Goal: Task Accomplishment & Management: Manage account settings

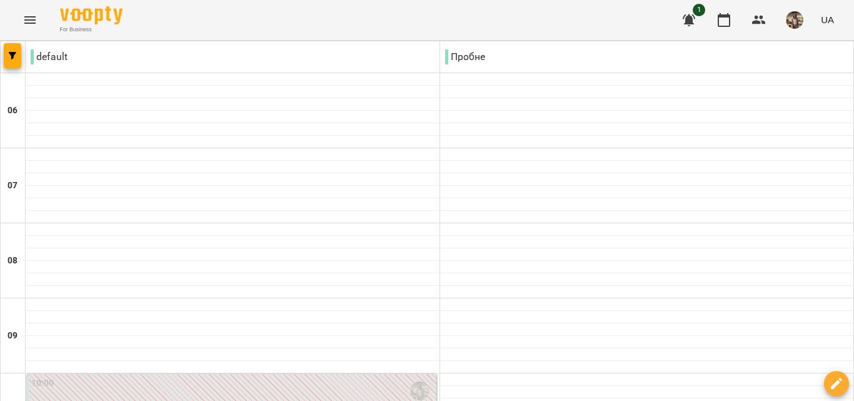
scroll to position [438, 0]
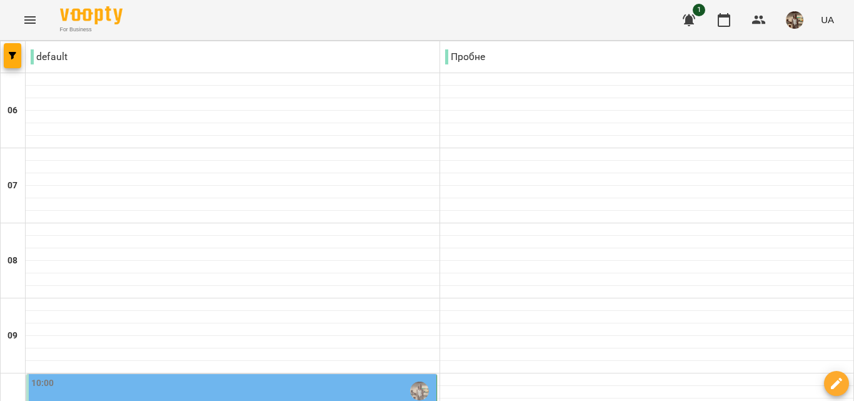
scroll to position [250, 0]
click at [421, 381] on img "Куньчик Оксана Святославівна" at bounding box center [419, 390] width 19 height 19
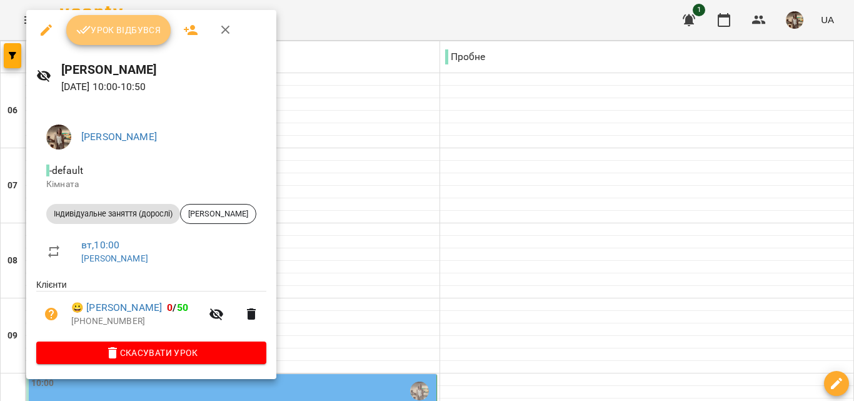
click at [146, 29] on span "Урок відбувся" at bounding box center [118, 30] width 85 height 15
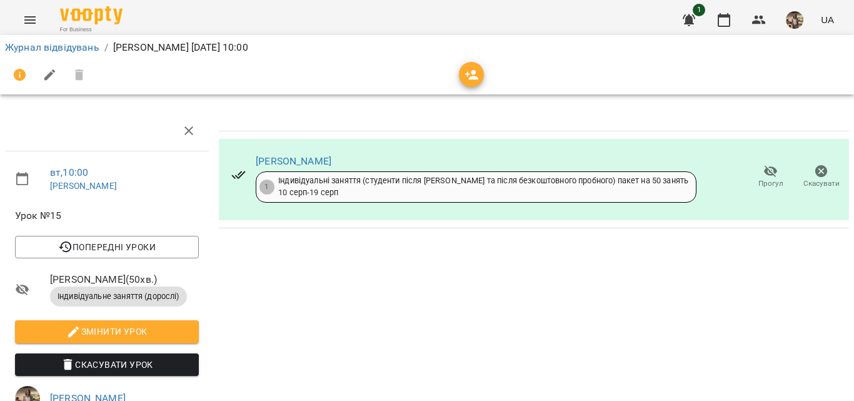
click at [23, 22] on icon "Menu" at bounding box center [30, 20] width 15 height 15
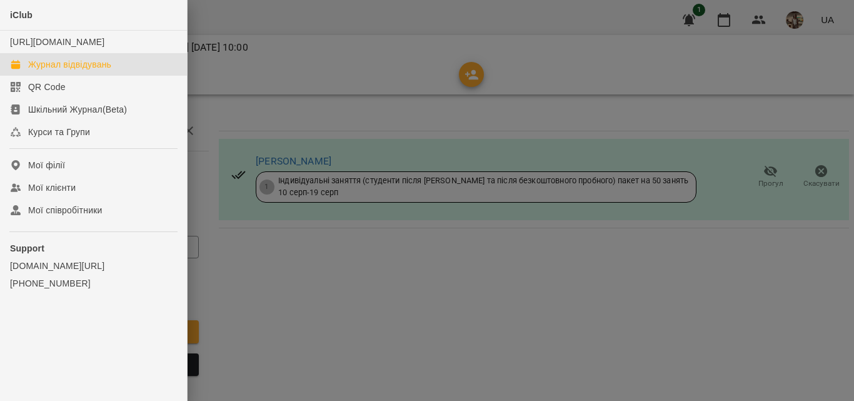
click at [43, 71] on div "Журнал відвідувань" at bounding box center [69, 64] width 83 height 13
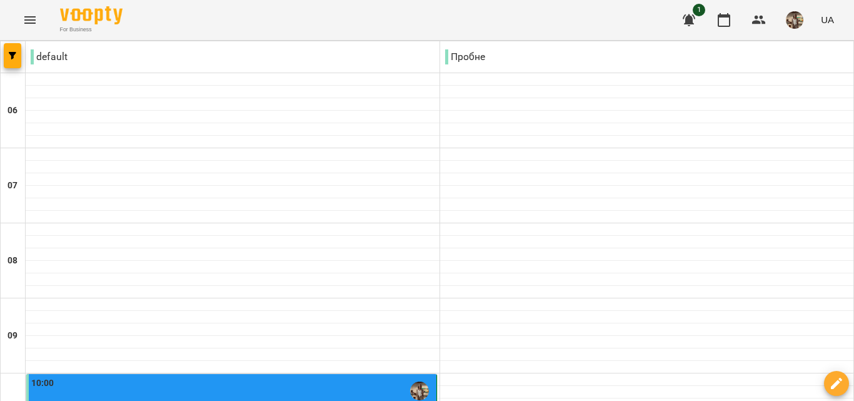
scroll to position [688, 0]
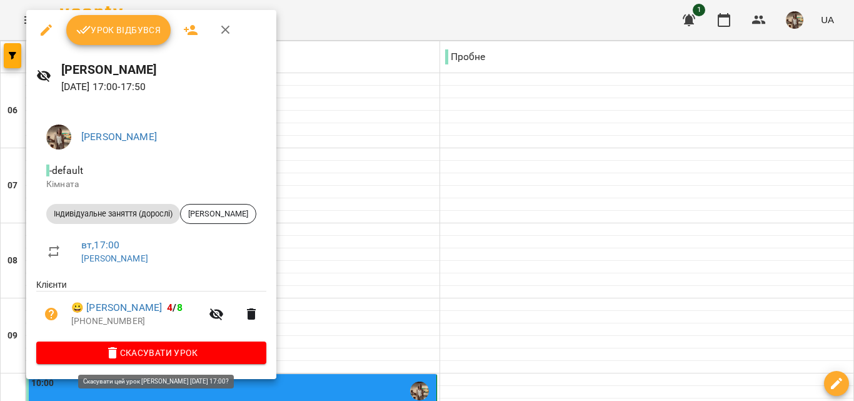
click at [176, 349] on span "Скасувати Урок" at bounding box center [151, 352] width 210 height 15
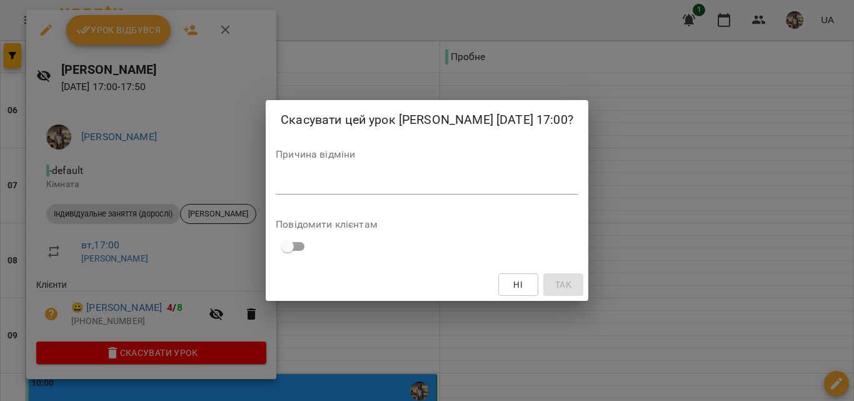
click at [370, 183] on div "*" at bounding box center [427, 184] width 303 height 20
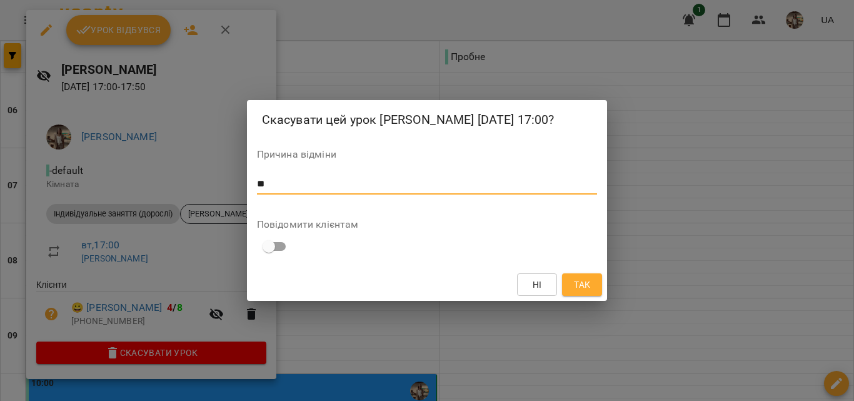
type textarea "*"
type textarea "**********"
click at [577, 288] on span "Так" at bounding box center [582, 284] width 16 height 15
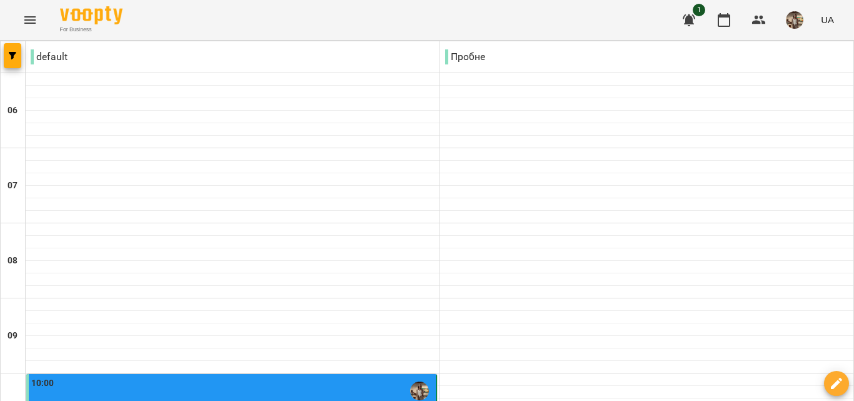
scroll to position [343, 0]
